Goal: Task Accomplishment & Management: Manage account settings

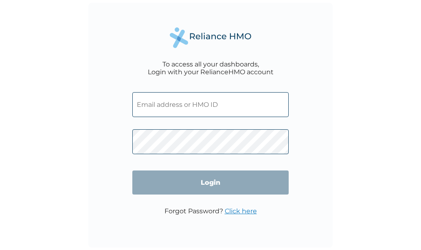
click at [161, 103] on input "text" at bounding box center [210, 104] width 156 height 25
type input "[EMAIL_ADDRESS][DOMAIN_NAME]"
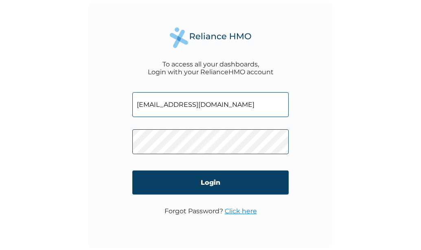
click input "Login" at bounding box center [210, 182] width 156 height 24
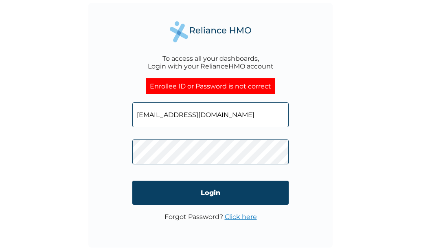
click at [212, 115] on input "[EMAIL_ADDRESS][DOMAIN_NAME]" at bounding box center [210, 114] width 156 height 25
type input "e"
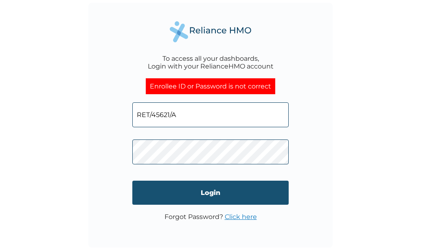
type input "RET/45621/A"
click at [224, 194] on input "Login" at bounding box center [210, 192] width 156 height 24
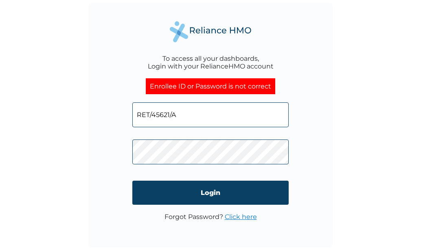
click at [188, 117] on input "RET/45621/A" at bounding box center [210, 114] width 156 height 25
type input "RET/18109/A"
click input "Login" at bounding box center [210, 192] width 156 height 24
